Goal: Find specific page/section: Find specific page/section

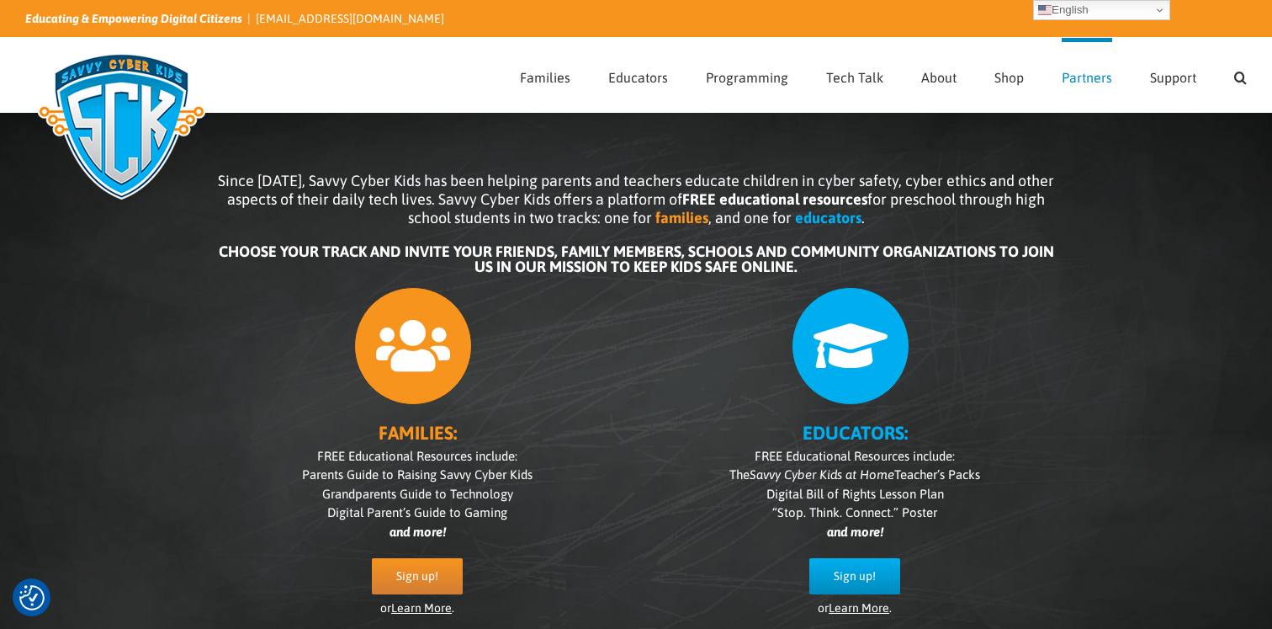
click at [1068, 77] on span "Partners" at bounding box center [1087, 77] width 50 height 13
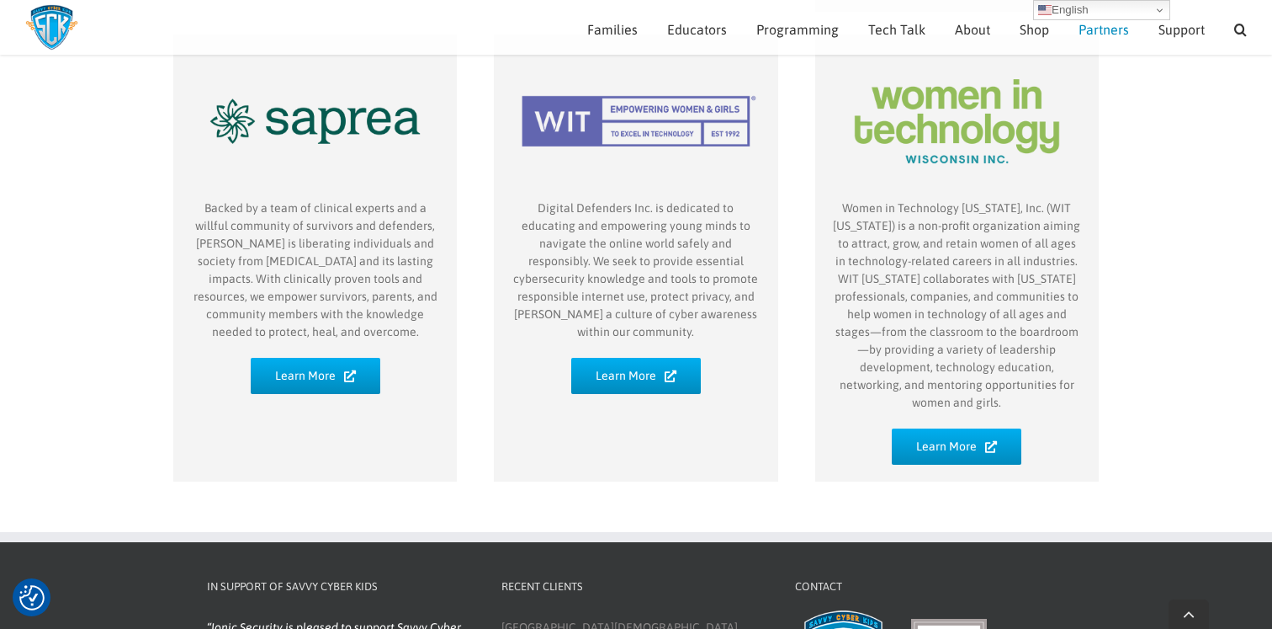
scroll to position [1104, 0]
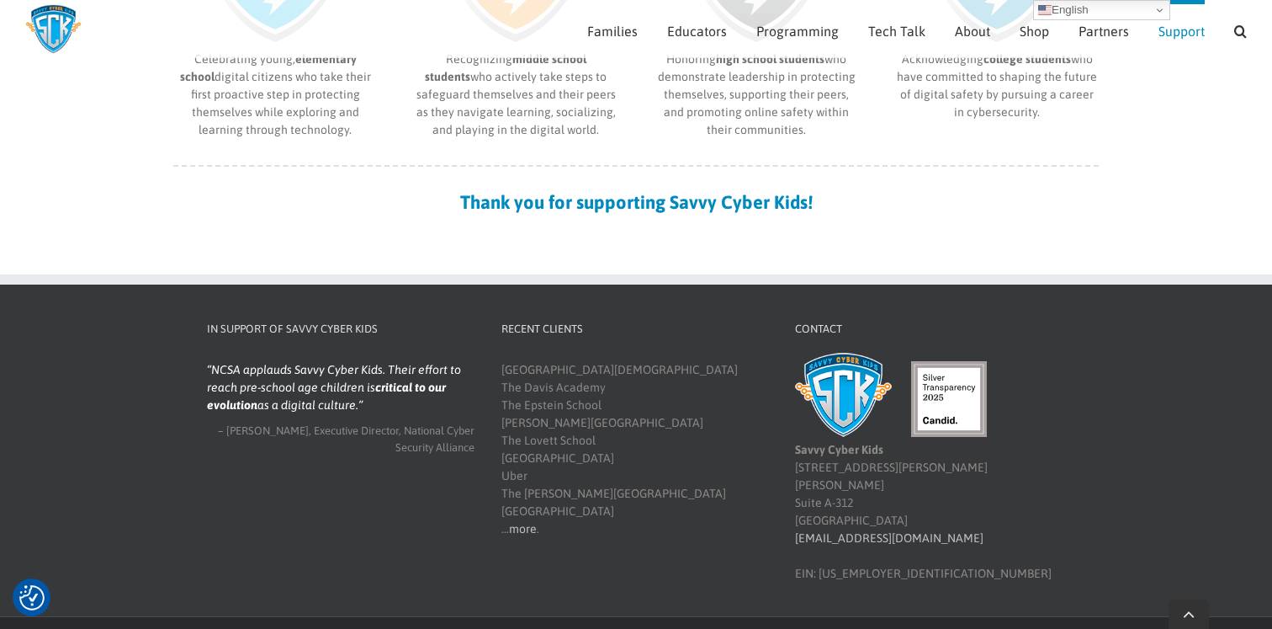
scroll to position [1062, 0]
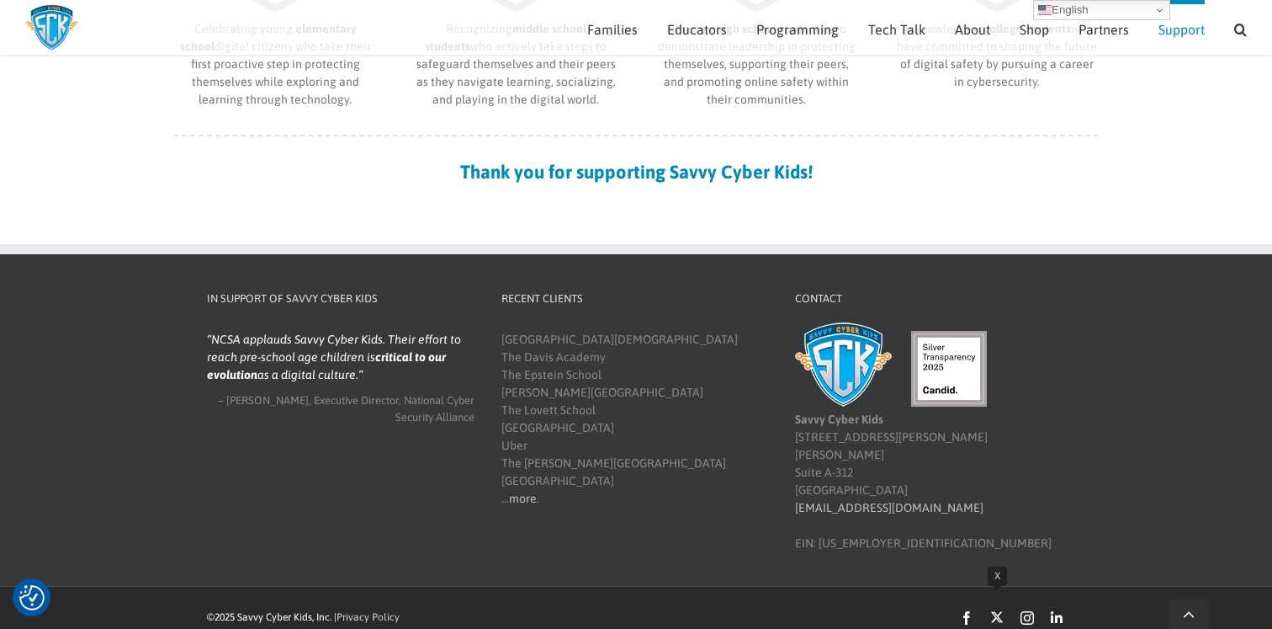
click at [992, 610] on link "X" at bounding box center [996, 616] width 13 height 13
click at [1054, 611] on link "LinkedIn" at bounding box center [1057, 617] width 12 height 13
